Goal: Task Accomplishment & Management: Manage account settings

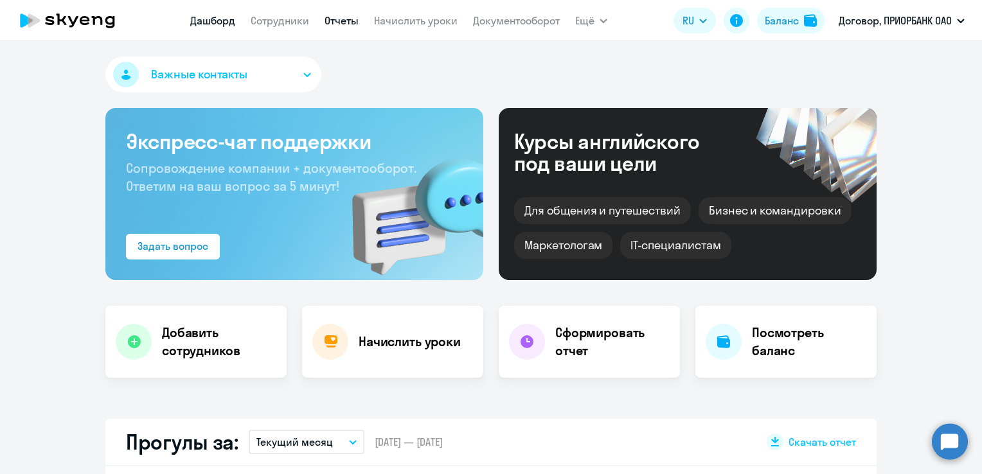
click at [339, 24] on link "Отчеты" at bounding box center [342, 20] width 34 height 13
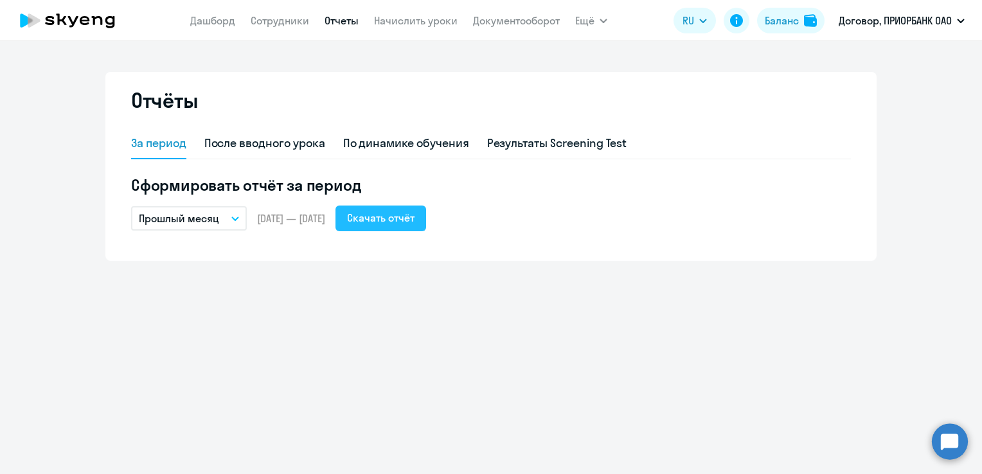
click at [415, 219] on div "Скачать отчёт" at bounding box center [380, 217] width 67 height 15
click at [400, 19] on link "Начислить уроки" at bounding box center [416, 20] width 84 height 13
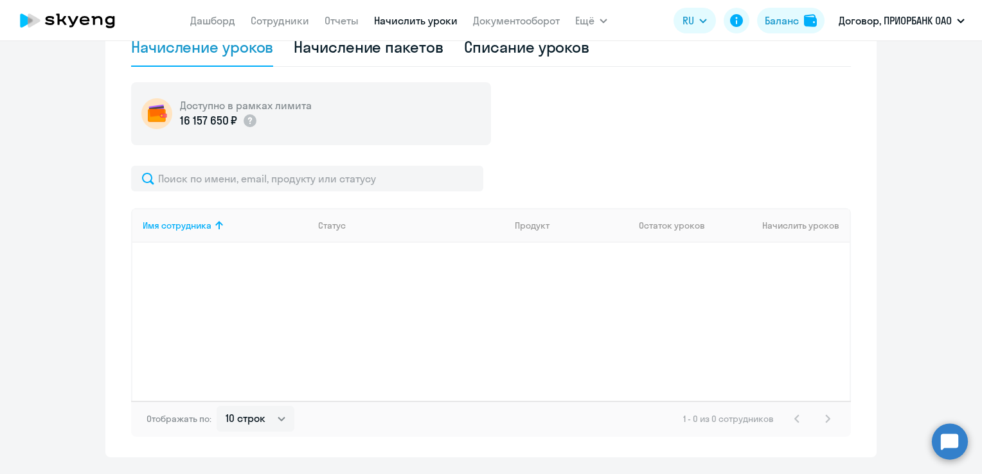
scroll to position [471, 0]
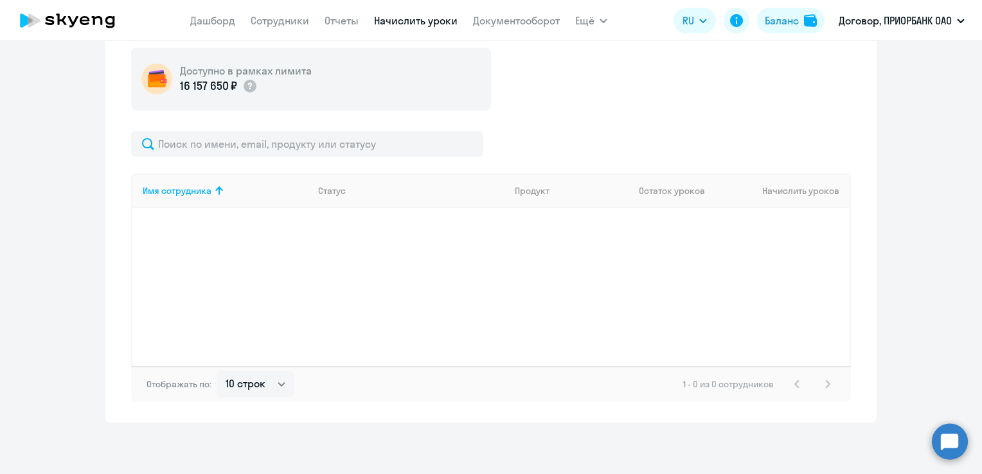
click at [924, 262] on ng-component "Рекомендуем создать шаблон автоначислений Уроки больше не придётся начислять вр…" at bounding box center [491, 6] width 982 height 833
click at [334, 192] on div "Статус" at bounding box center [332, 191] width 28 height 12
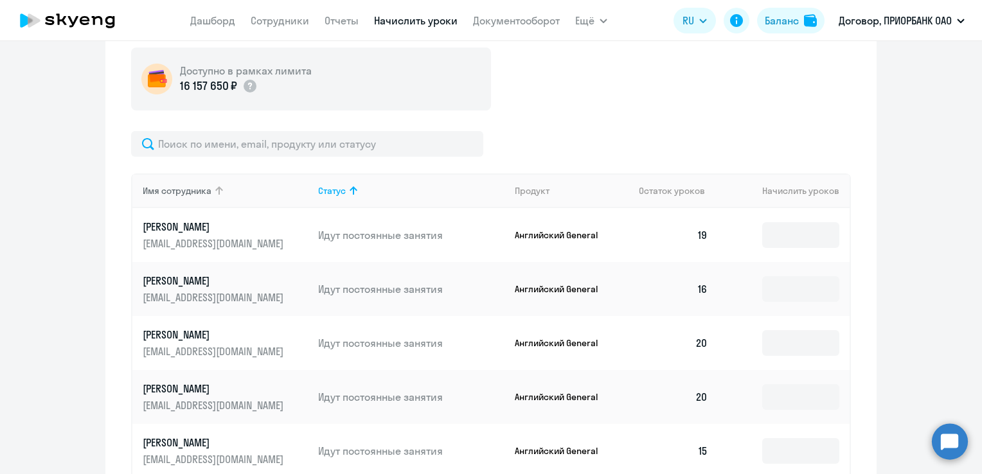
click at [172, 185] on div "Имя сотрудника" at bounding box center [177, 191] width 69 height 12
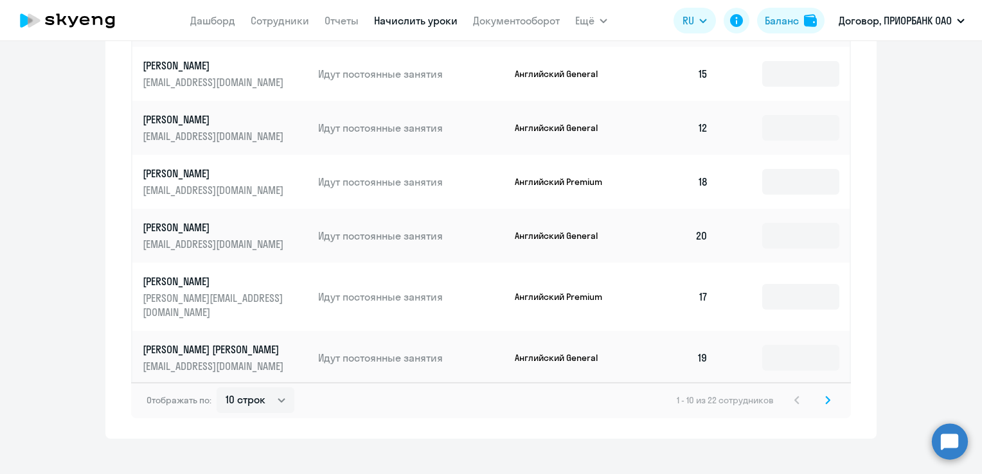
scroll to position [852, 0]
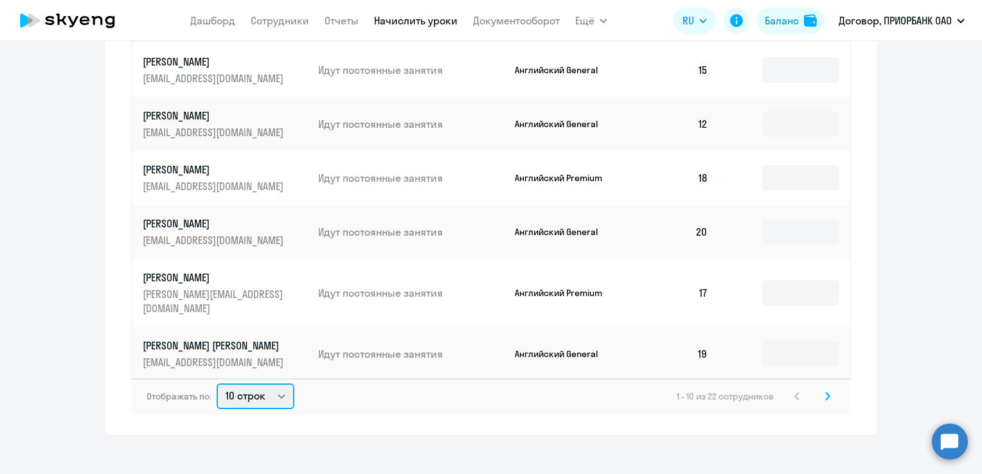
click at [272, 384] on select "10 строк 30 строк 50 строк" at bounding box center [256, 397] width 78 height 26
select select "50"
click at [217, 384] on select "10 строк 30 строк 50 строк" at bounding box center [256, 397] width 78 height 26
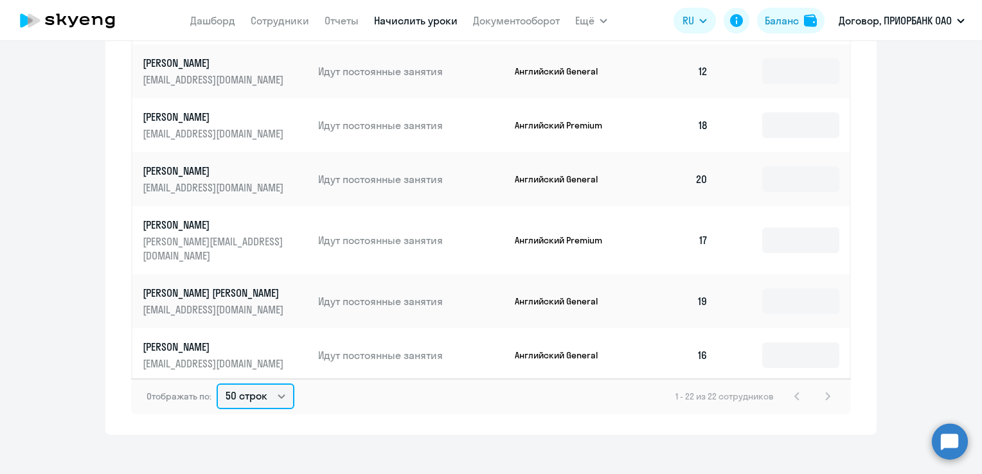
scroll to position [0, 0]
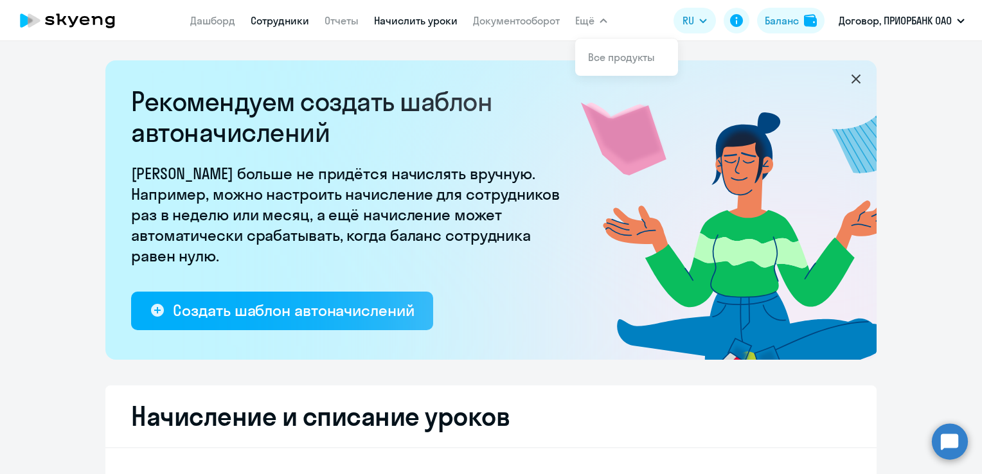
click at [271, 21] on link "Сотрудники" at bounding box center [280, 20] width 58 height 13
click at [282, 19] on link "Сотрудники" at bounding box center [280, 20] width 58 height 13
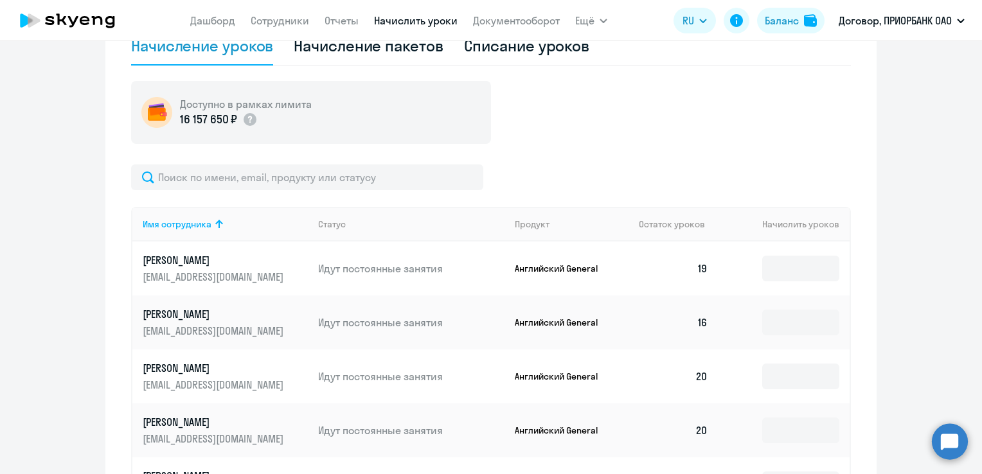
scroll to position [414, 0]
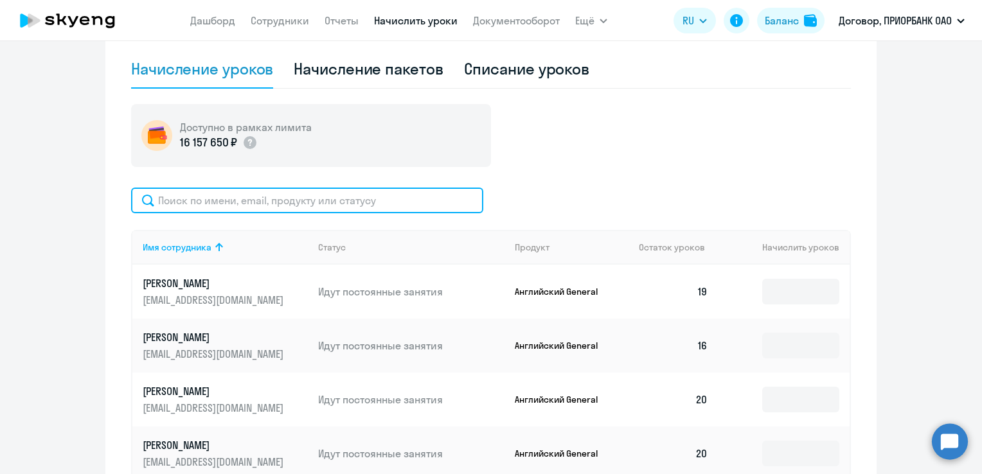
click at [237, 202] on input "text" at bounding box center [307, 201] width 352 height 26
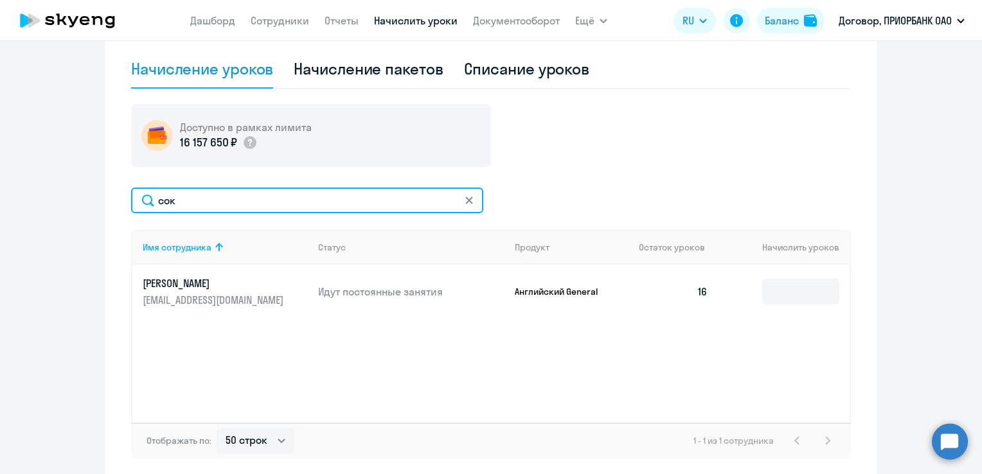
type input "сок"
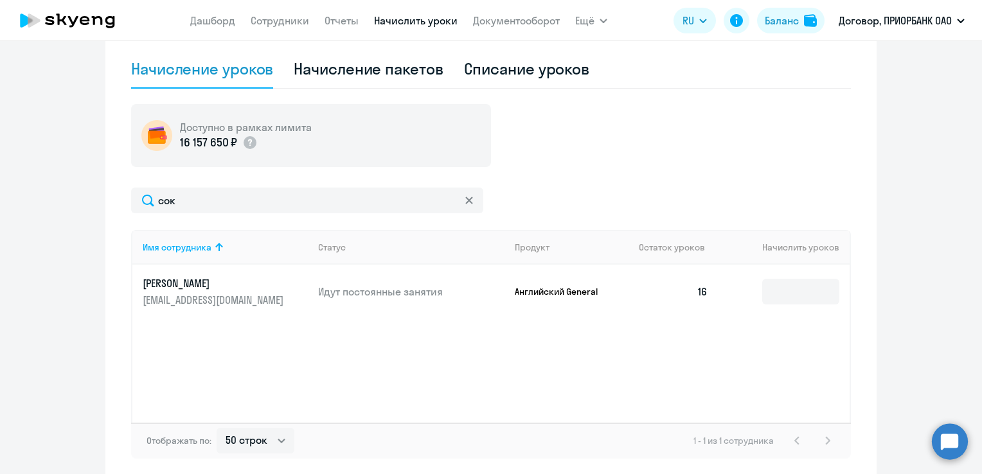
click at [212, 295] on p "[EMAIL_ADDRESS][DOMAIN_NAME]" at bounding box center [215, 300] width 144 height 14
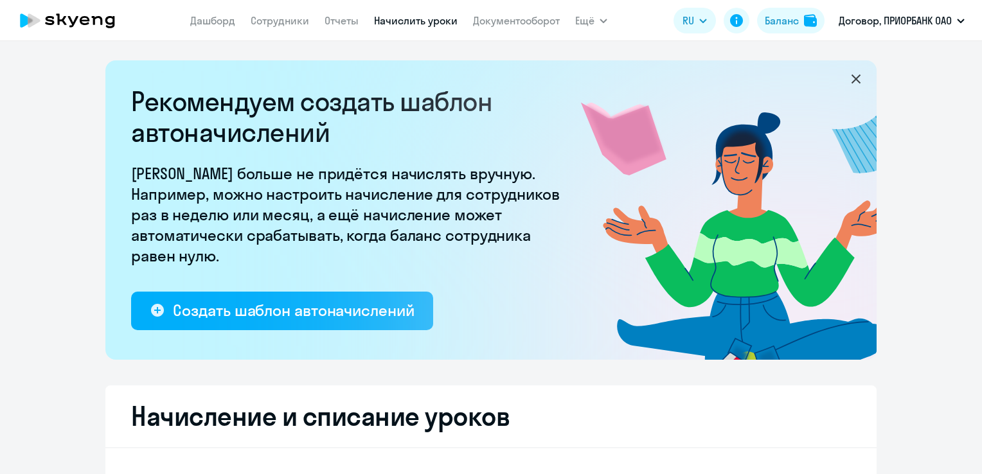
select select "10"
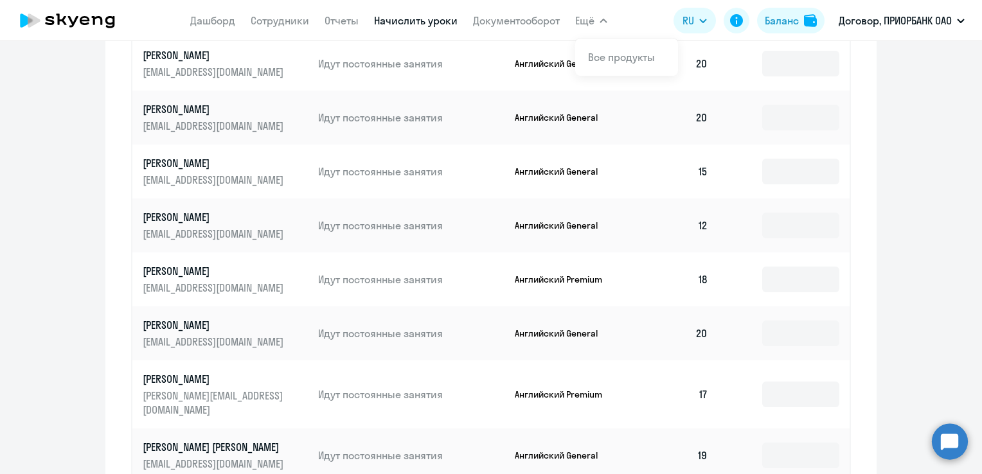
scroll to position [771, 0]
